Goal: Task Accomplishment & Management: Complete application form

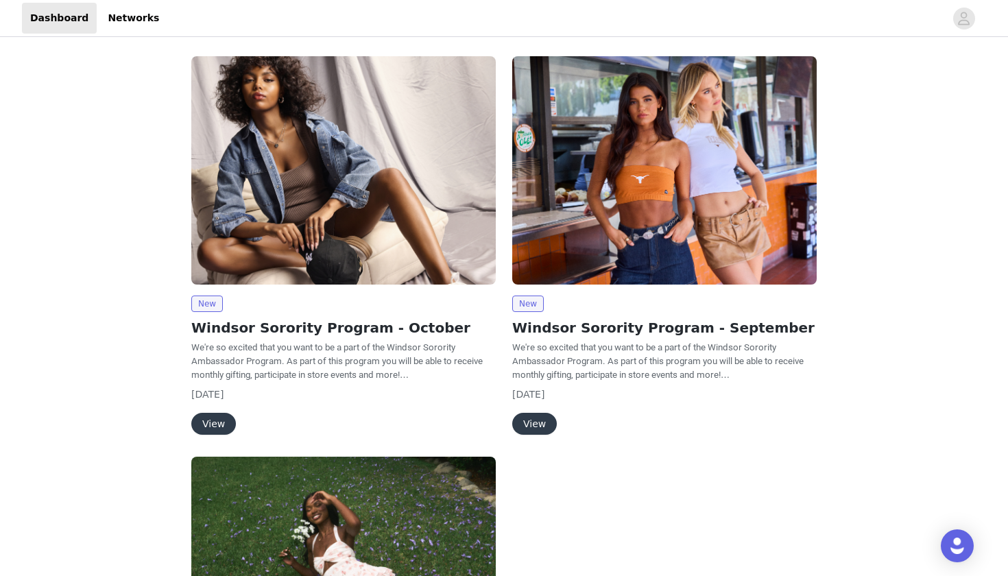
click at [210, 425] on button "View" at bounding box center [213, 424] width 45 height 22
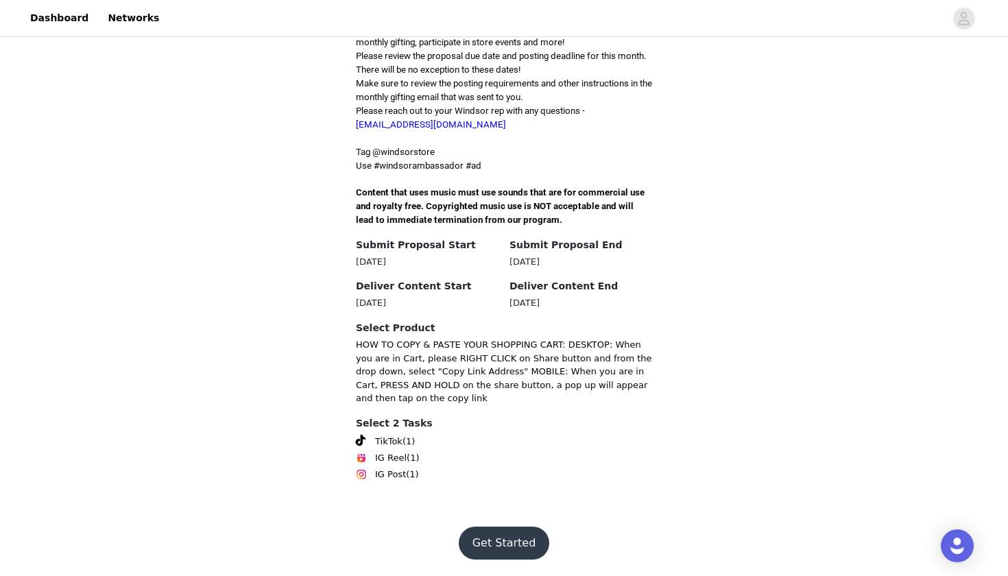
scroll to position [466, 0]
click at [390, 444] on span "TikTok" at bounding box center [388, 442] width 27 height 14
click at [508, 546] on button "Get Started" at bounding box center [504, 543] width 91 height 33
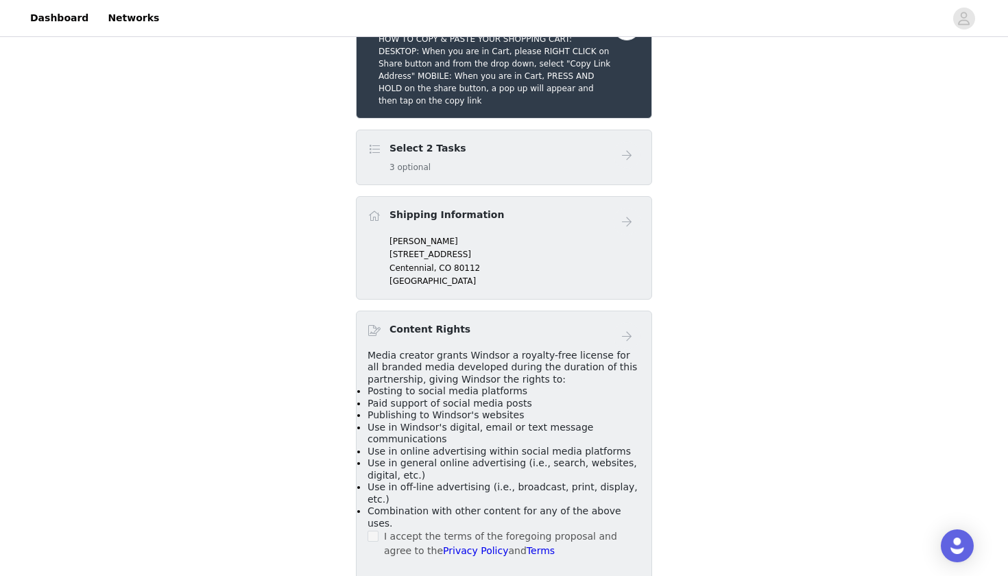
scroll to position [331, 0]
click at [488, 172] on div "Select 2 Tasks 3 optional" at bounding box center [491, 156] width 246 height 32
click at [631, 39] on button "button" at bounding box center [626, 25] width 27 height 27
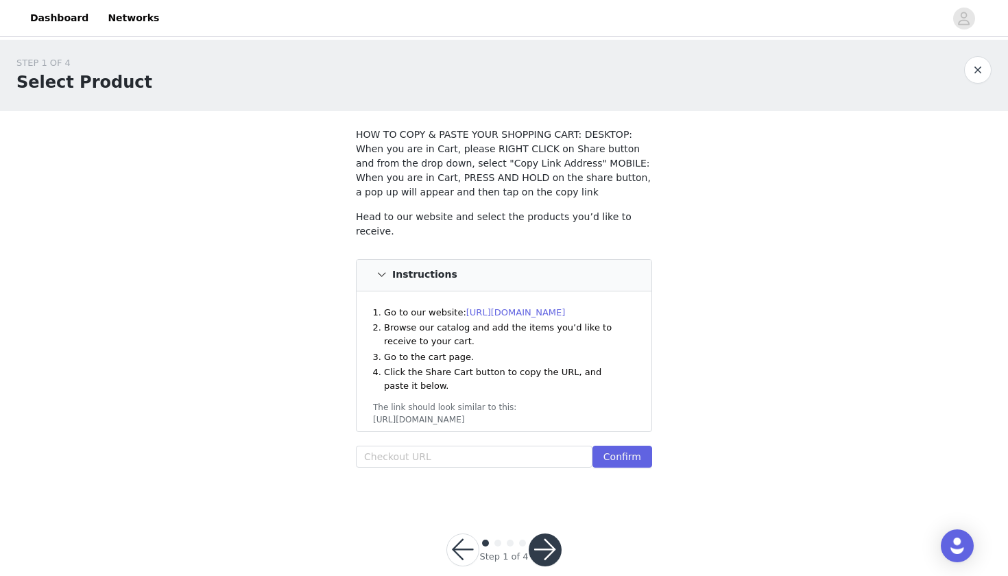
click at [382, 464] on div "Confirm" at bounding box center [504, 459] width 296 height 27
click at [385, 456] on input "text" at bounding box center [474, 457] width 237 height 22
paste input "https://www.windsorstore.com/cart/43373936345139:1,43618163851315:1,43443473088…"
type input "https://www.windsorstore.com/cart/43373936345139:1,43618163851315:1,43443473088…"
click at [630, 453] on button "Confirm" at bounding box center [623, 457] width 60 height 22
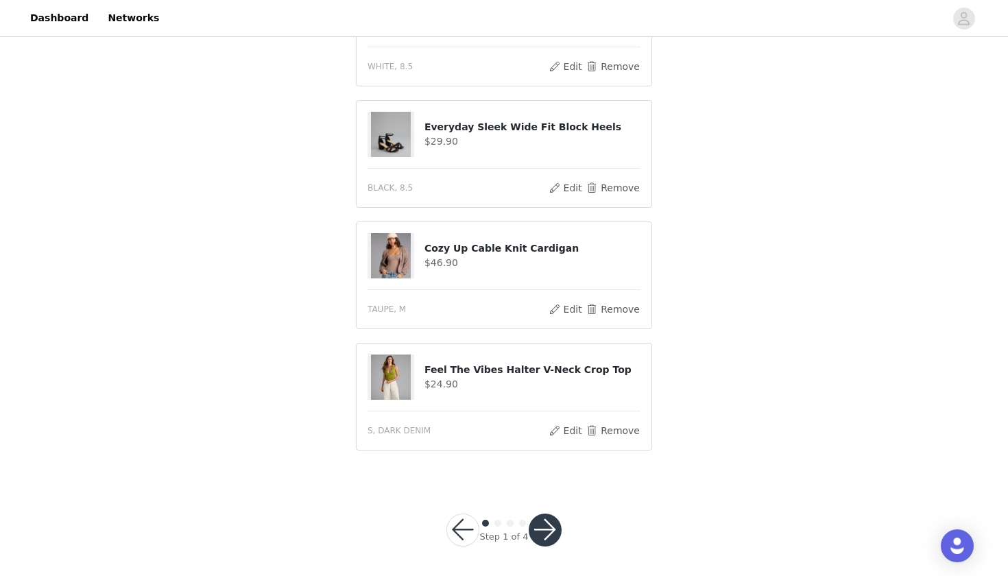
scroll to position [980, 0]
click at [542, 533] on button "button" at bounding box center [545, 531] width 33 height 33
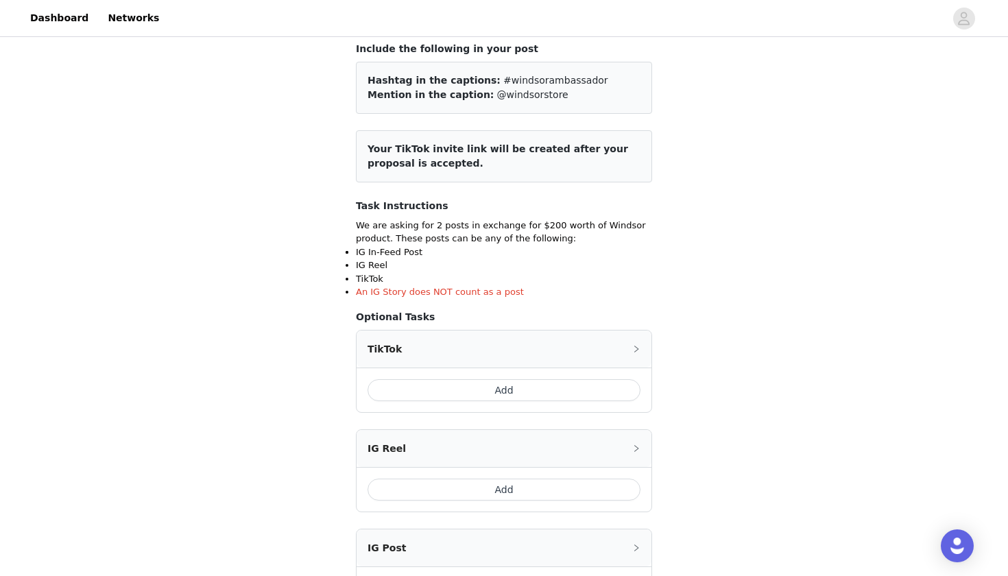
scroll to position [135, 0]
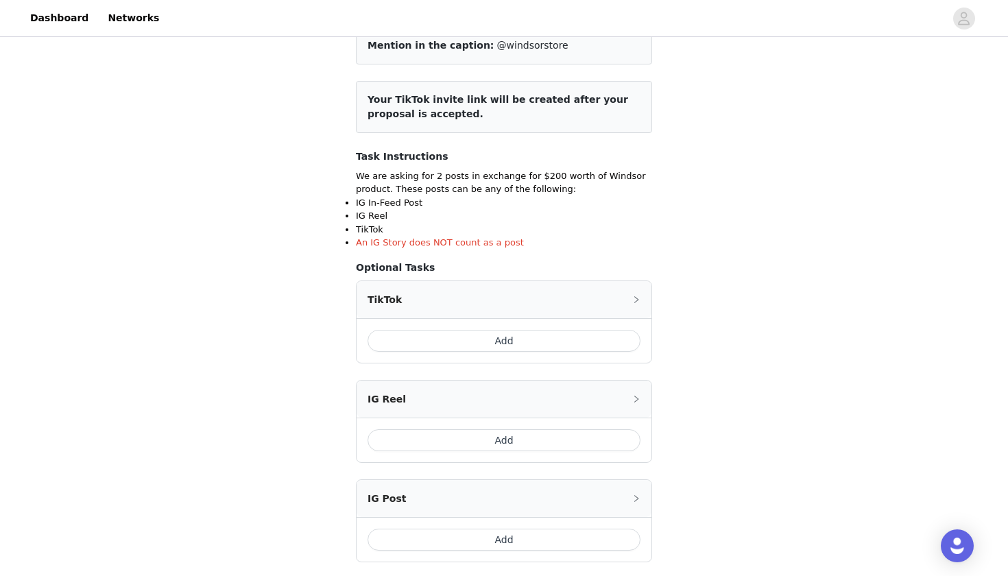
click at [430, 338] on button "Add" at bounding box center [504, 341] width 273 height 22
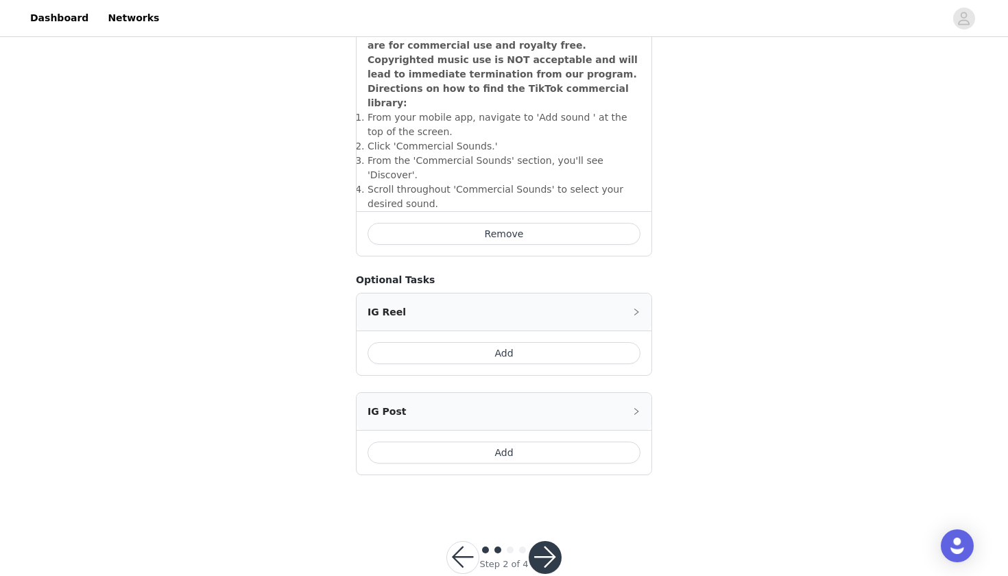
scroll to position [480, 0]
click at [544, 542] on button "button" at bounding box center [545, 558] width 33 height 33
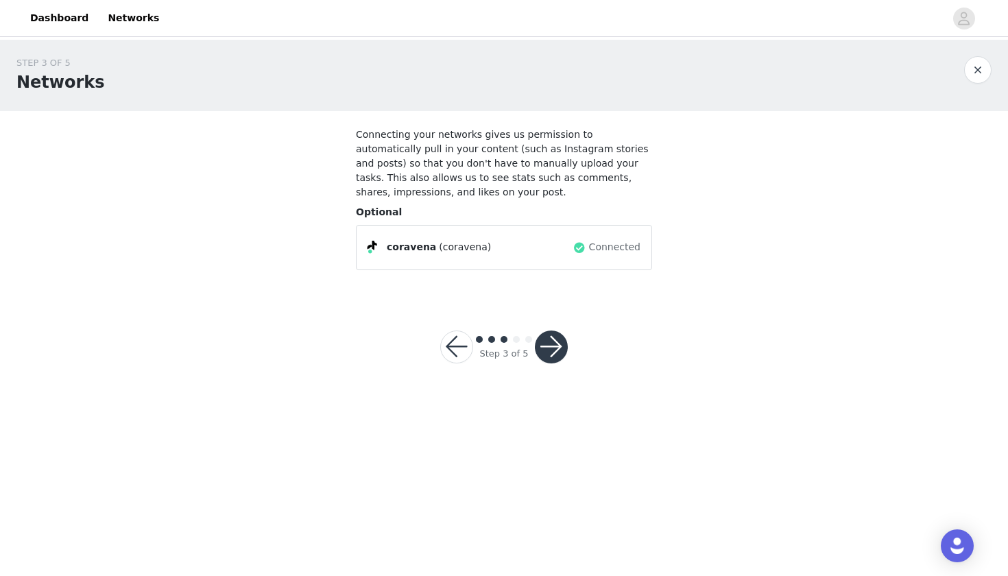
click at [551, 353] on button "button" at bounding box center [551, 347] width 33 height 33
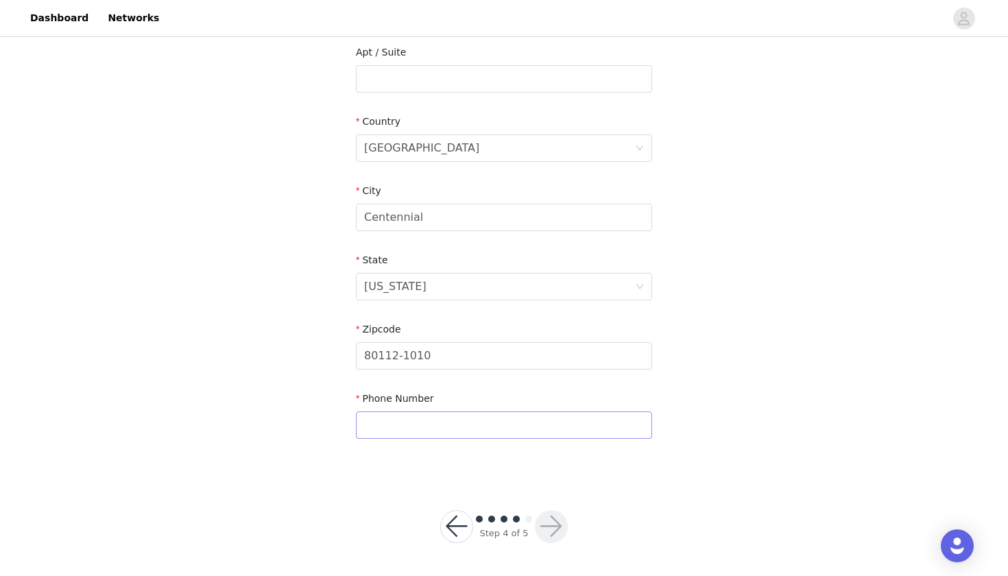
scroll to position [359, 0]
type input "7202069509"
click at [552, 533] on button "button" at bounding box center [551, 527] width 33 height 33
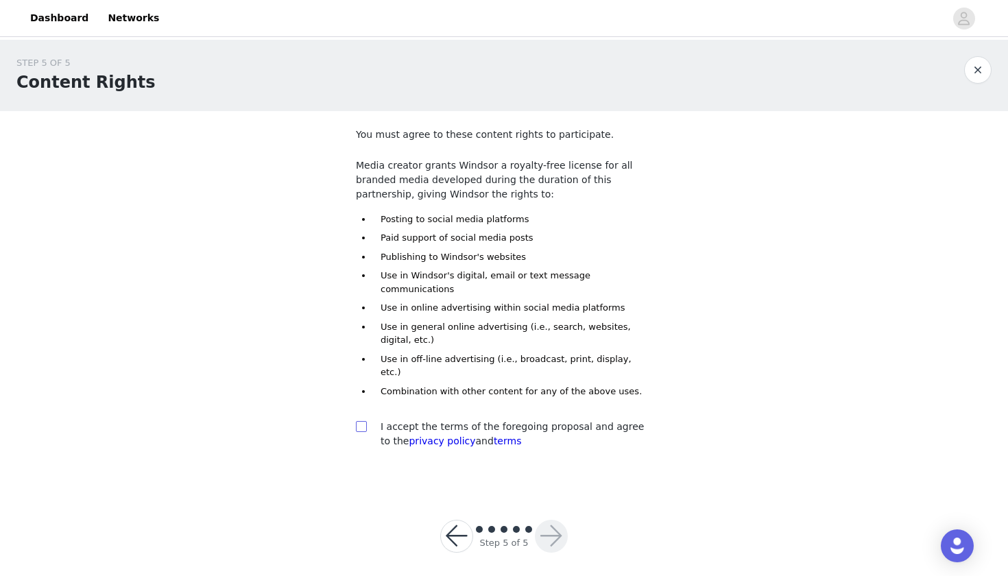
click at [359, 421] on input "checkbox" at bounding box center [361, 426] width 10 height 10
checkbox input "true"
click at [549, 520] on button "button" at bounding box center [551, 536] width 33 height 33
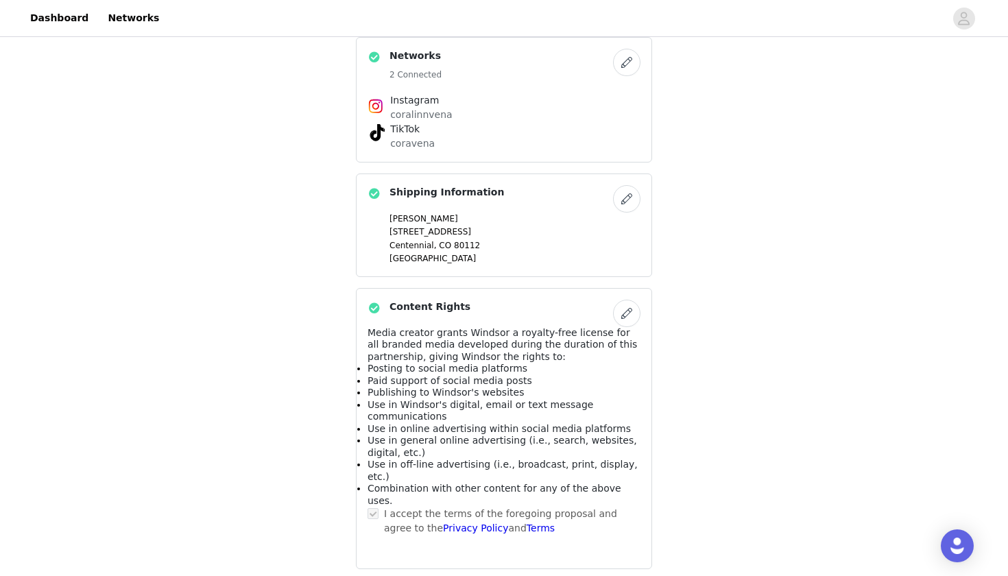
scroll to position [894, 0]
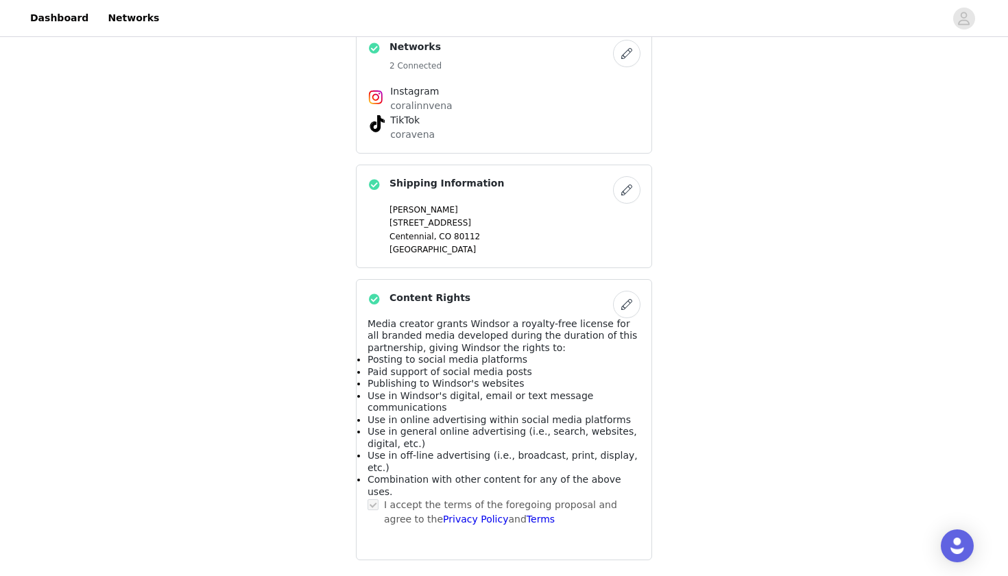
click at [628, 204] on button "button" at bounding box center [626, 189] width 27 height 27
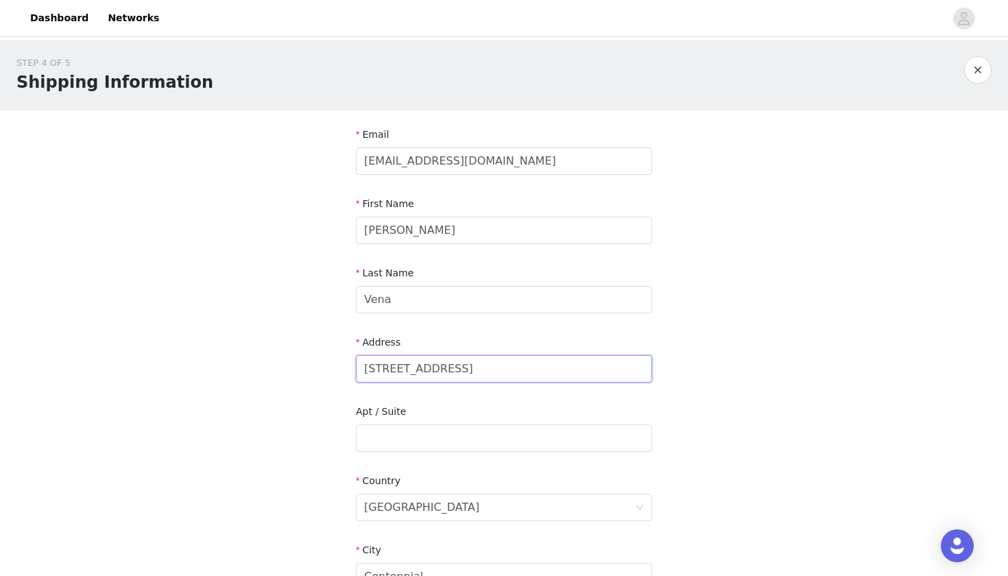
drag, startPoint x: 510, startPoint y: 377, endPoint x: 247, endPoint y: 364, distance: 263.1
type input "960 E 19th Ave"
click at [376, 437] on input "text" at bounding box center [504, 438] width 296 height 27
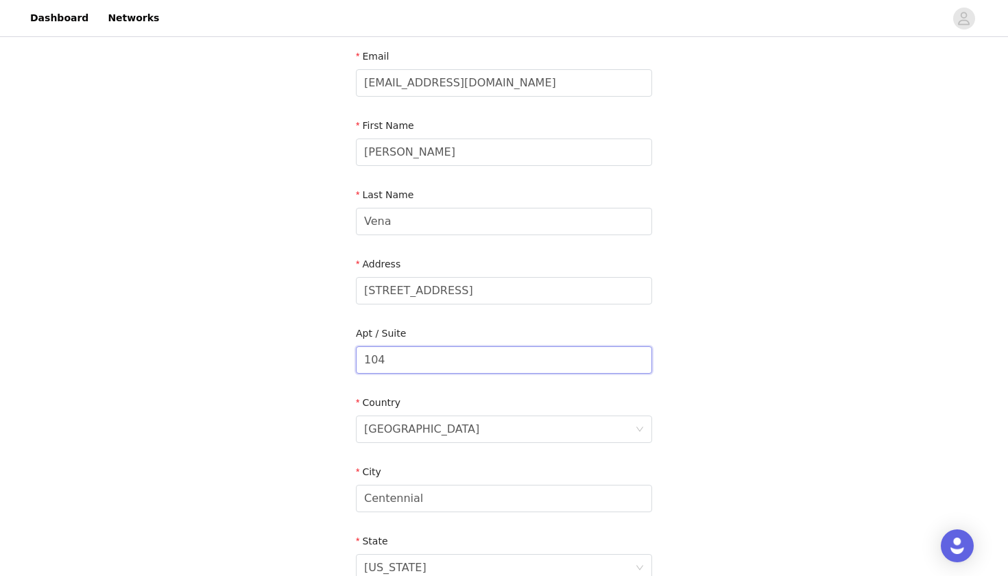
scroll to position [86, 0]
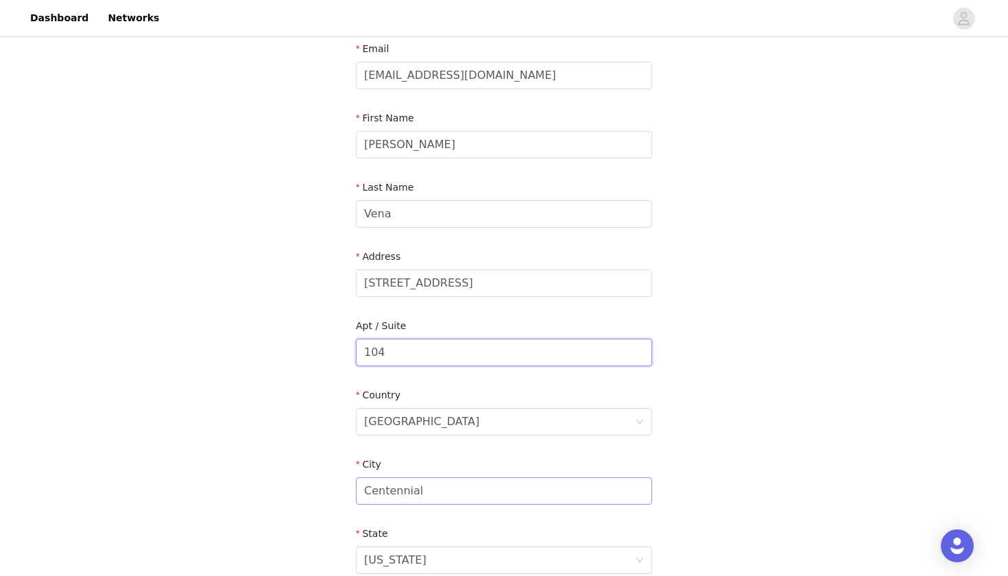
type input "104"
drag, startPoint x: 425, startPoint y: 492, endPoint x: 290, endPoint y: 491, distance: 135.1
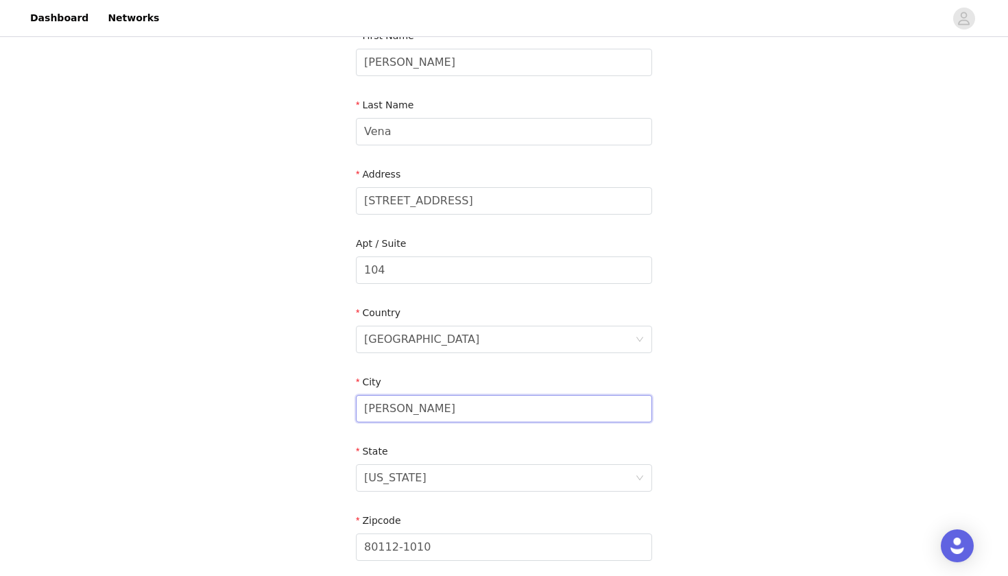
scroll to position [225, 0]
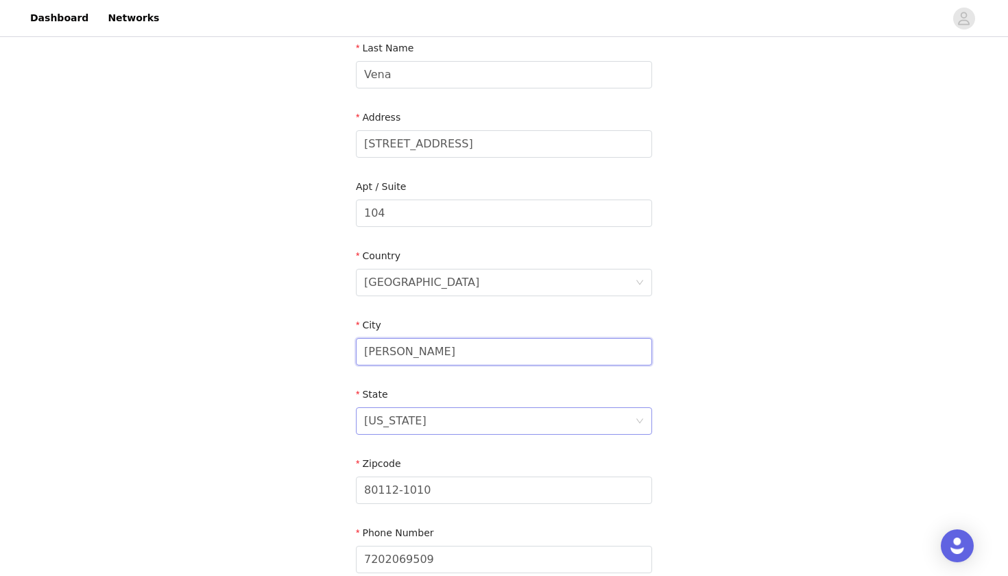
type input "Eugene"
click at [412, 415] on div "Colorado" at bounding box center [499, 421] width 271 height 26
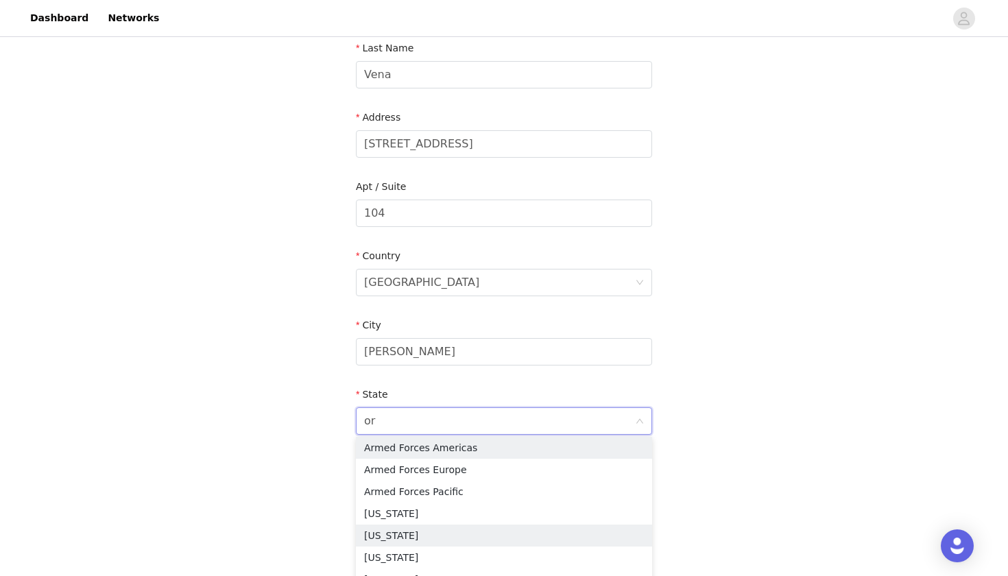
type input "ore"
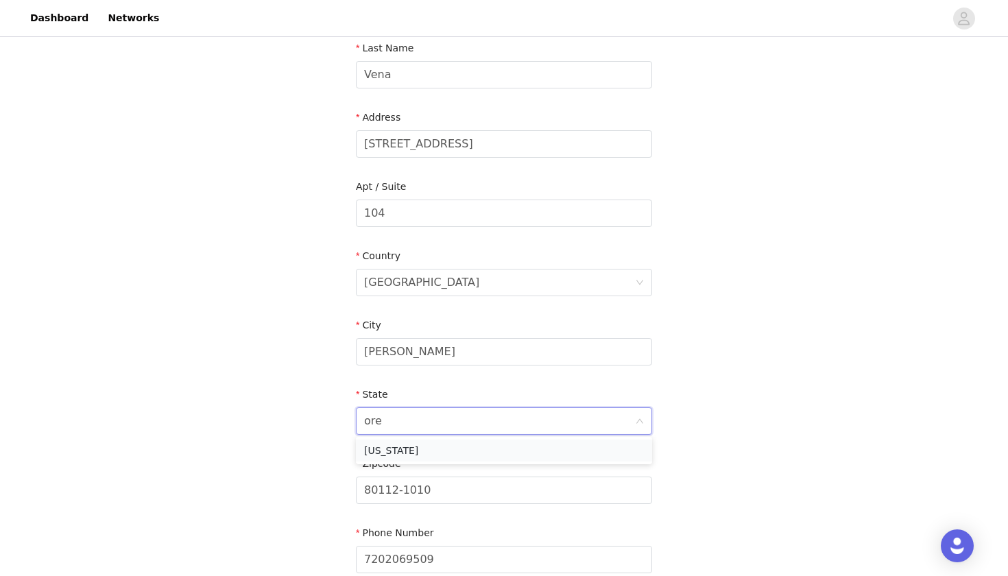
click at [441, 449] on li "Oregon" at bounding box center [504, 451] width 296 height 22
drag, startPoint x: 449, startPoint y: 493, endPoint x: 322, endPoint y: 474, distance: 128.4
type input "97403"
click at [220, 486] on div "STEP 4 OF 5 Shipping Information Email coralinnvena2024@gmail.com First Name Co…" at bounding box center [504, 213] width 1008 height 797
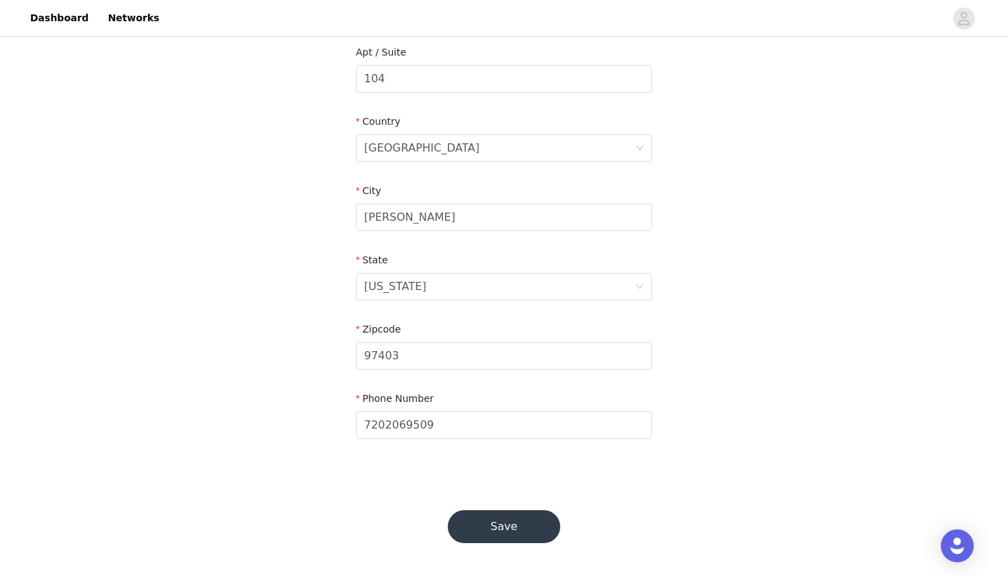
scroll to position [359, 0]
click at [551, 528] on button "Save" at bounding box center [504, 527] width 113 height 33
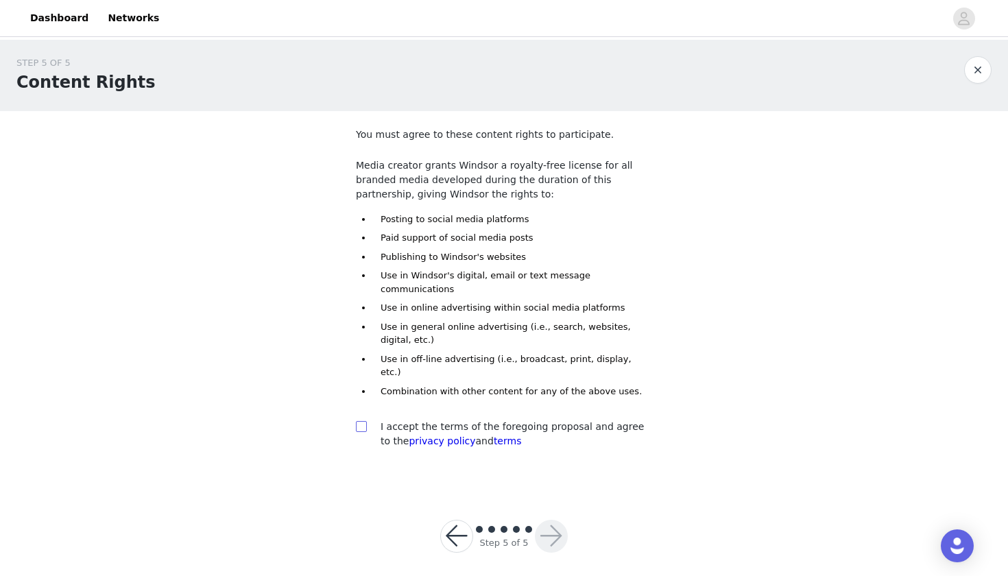
click at [357, 421] on input "checkbox" at bounding box center [361, 426] width 10 height 10
checkbox input "true"
click at [551, 520] on button "button" at bounding box center [551, 536] width 33 height 33
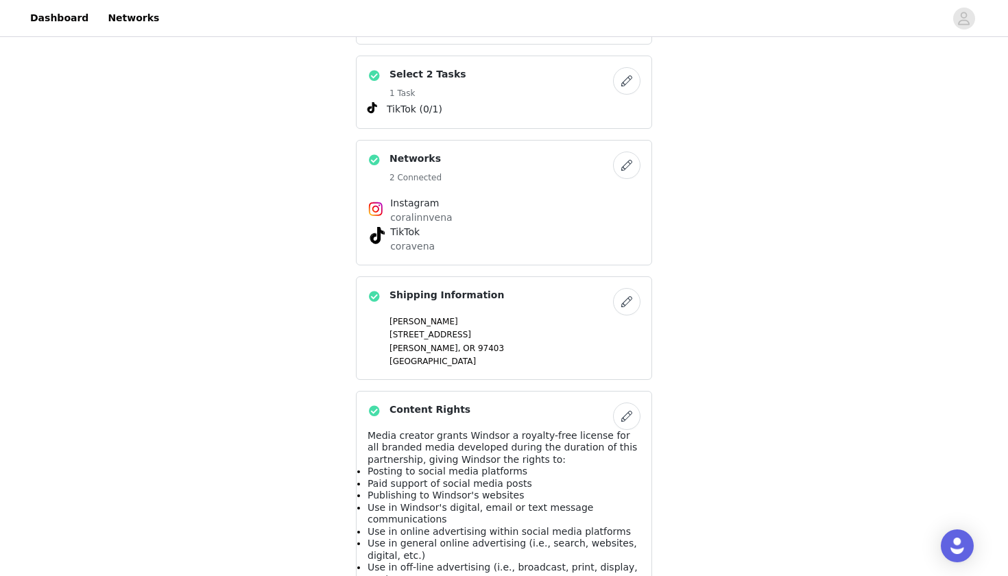
scroll to position [781, 0]
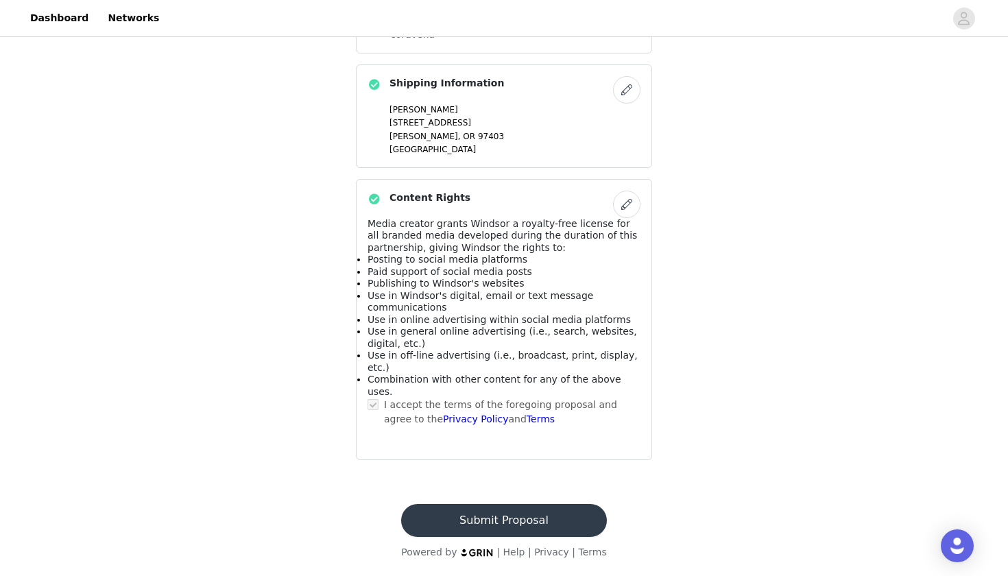
click at [505, 526] on button "Submit Proposal" at bounding box center [503, 520] width 205 height 33
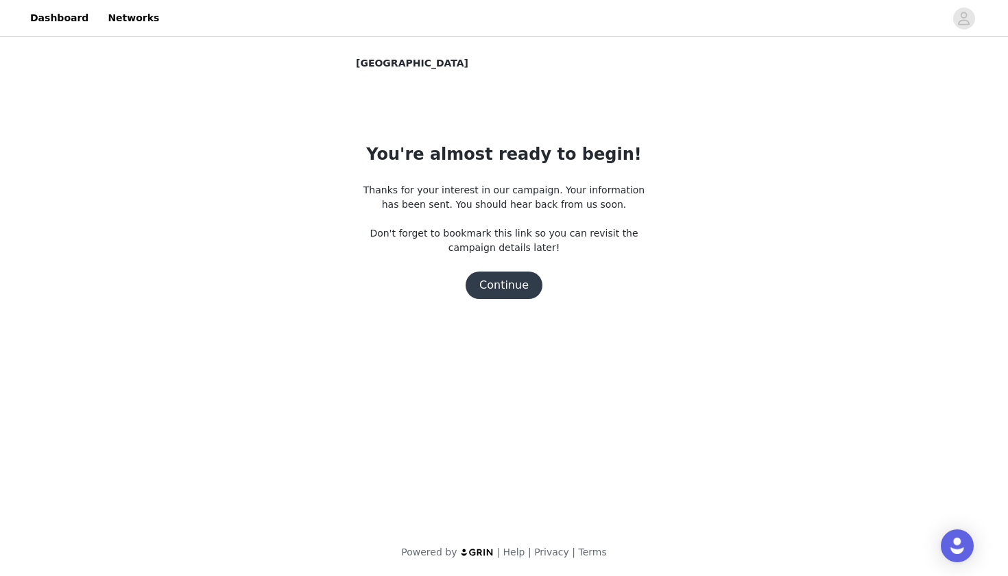
scroll to position [0, 0]
click at [504, 280] on button "Continue" at bounding box center [504, 285] width 77 height 27
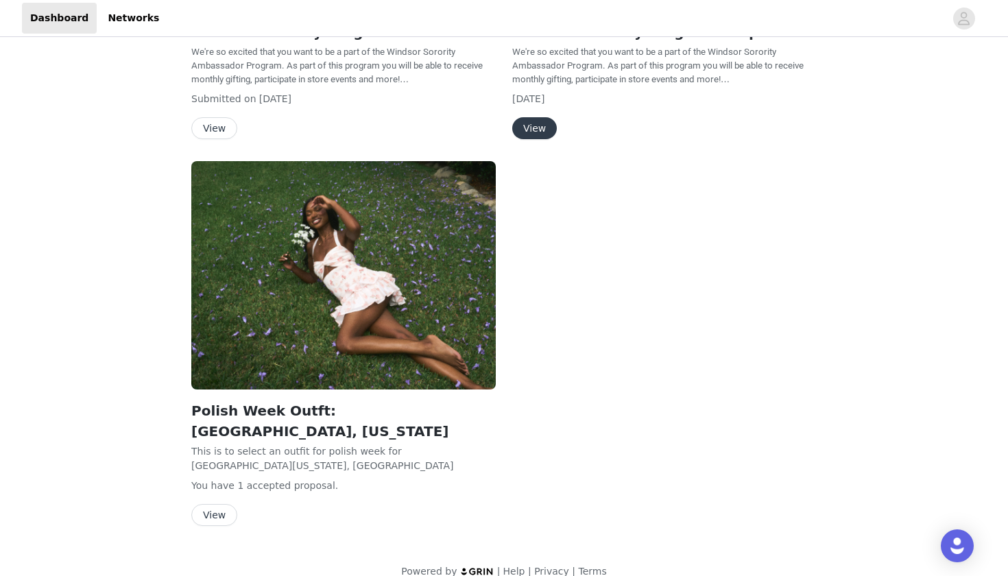
scroll to position [294, 0]
